Goal: Find specific page/section: Find specific page/section

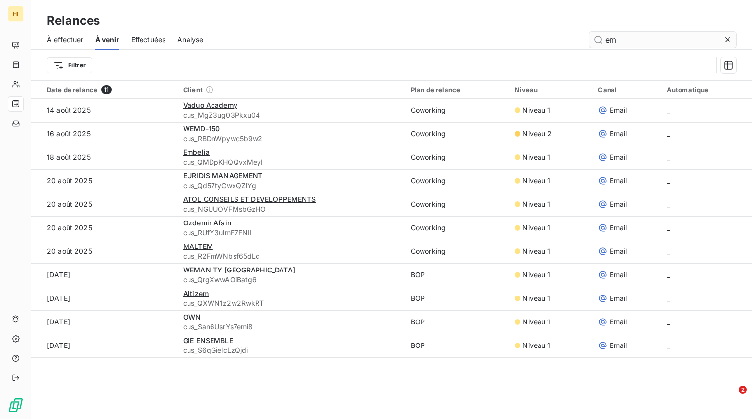
type input "e"
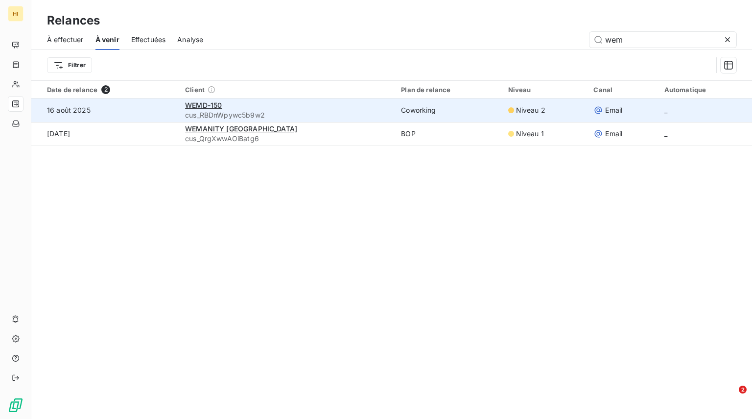
type input "wem"
click at [289, 106] on div "WEMD-150" at bounding box center [287, 105] width 204 height 10
click at [219, 109] on div "WEMD-150" at bounding box center [287, 105] width 204 height 10
click at [222, 103] on span "WEMD-150" at bounding box center [203, 105] width 37 height 8
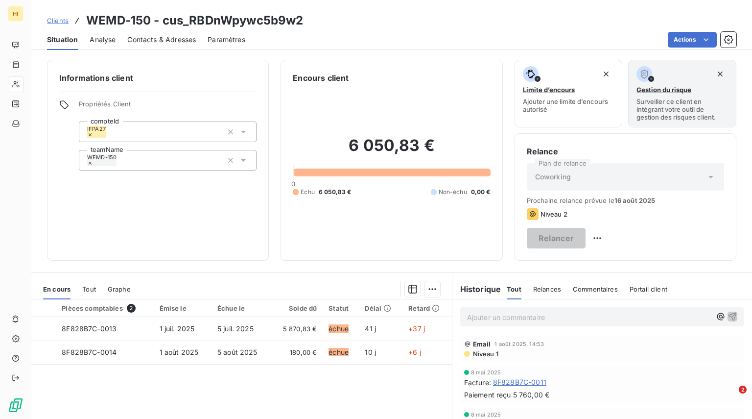
drag, startPoint x: 619, startPoint y: 243, endPoint x: 683, endPoint y: 138, distance: 123.3
click at [683, 138] on div "Relance Plan de relance Coworking Prochaine relance prévue le 16 août 2025 Nive…" at bounding box center [626, 196] width 222 height 127
click at [90, 41] on span "Analyse" at bounding box center [103, 40] width 26 height 10
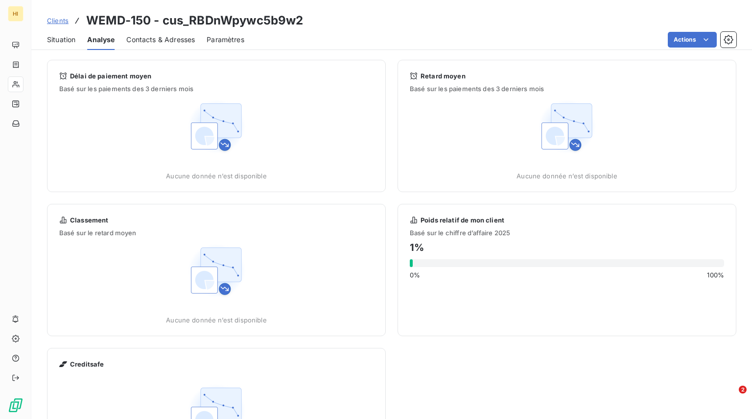
click at [155, 39] on span "Contacts & Adresses" at bounding box center [160, 40] width 69 height 10
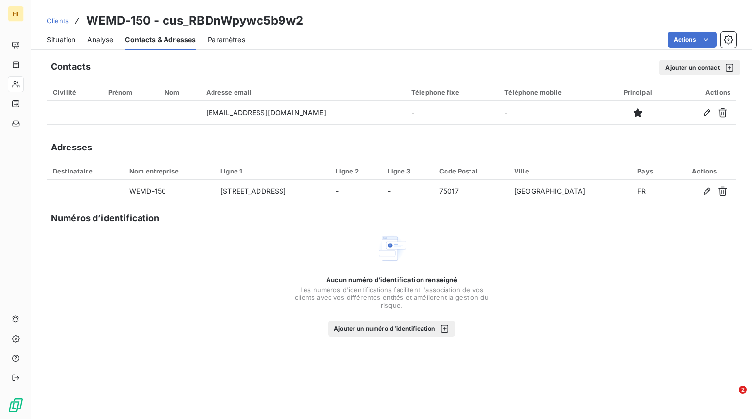
click at [237, 43] on span "Paramètres" at bounding box center [227, 40] width 38 height 10
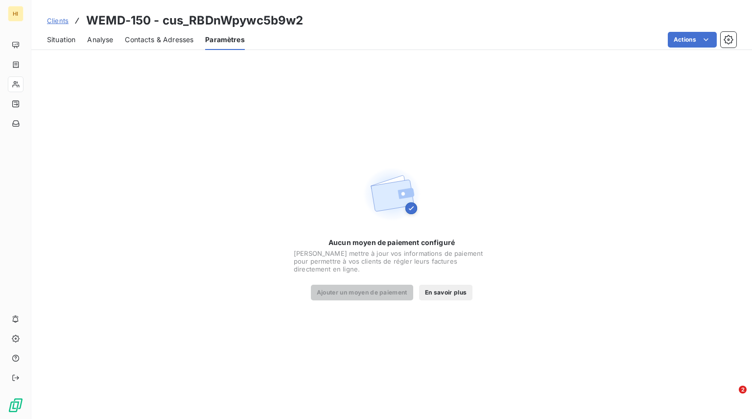
click at [68, 37] on span "Situation" at bounding box center [61, 40] width 28 height 10
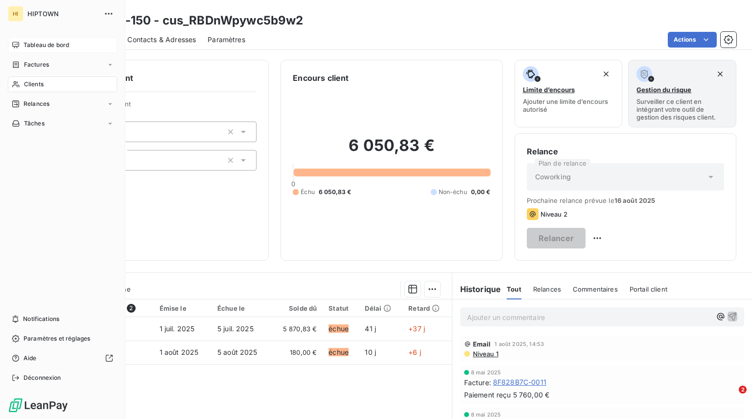
click at [15, 40] on div "Tableau de bord" at bounding box center [62, 45] width 109 height 16
